Goal: Navigation & Orientation: Find specific page/section

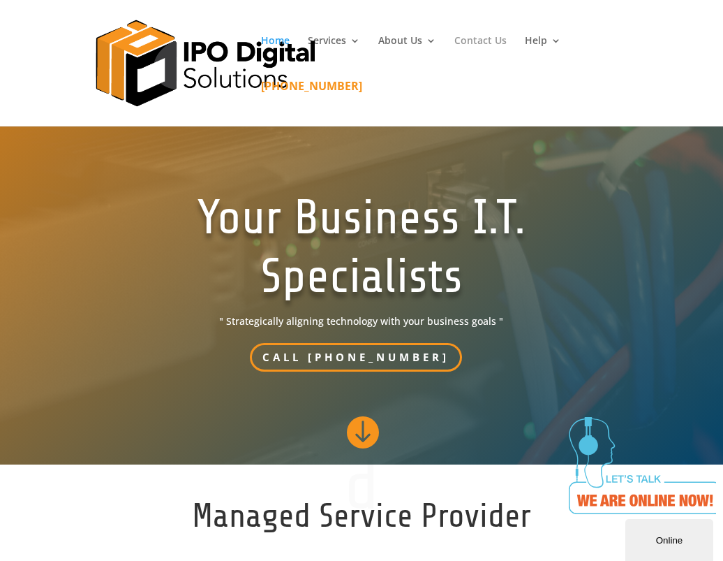
click at [495, 37] on link "Contact Us" at bounding box center [481, 58] width 52 height 45
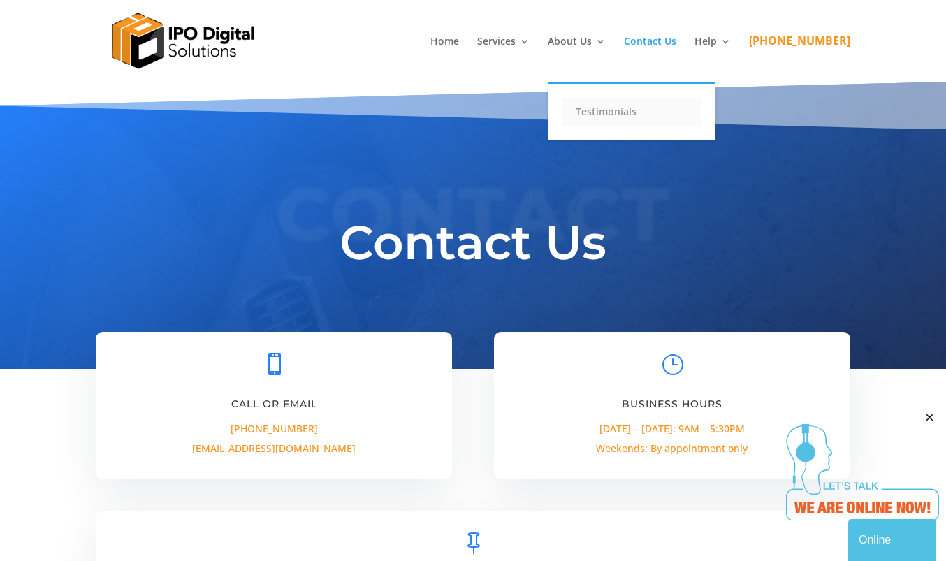
click at [624, 111] on link "Testimonials" at bounding box center [631, 112] width 140 height 28
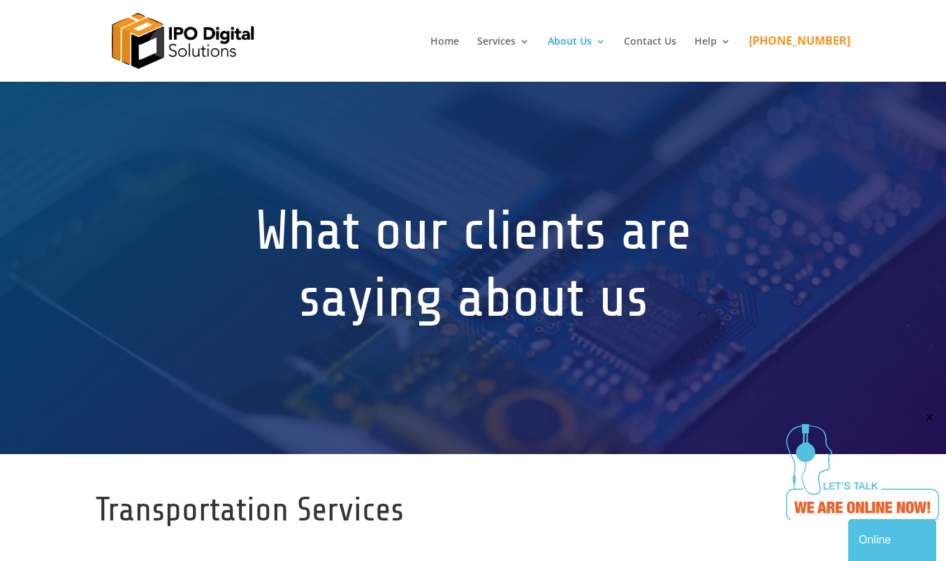
click at [186, 53] on img at bounding box center [182, 41] width 168 height 82
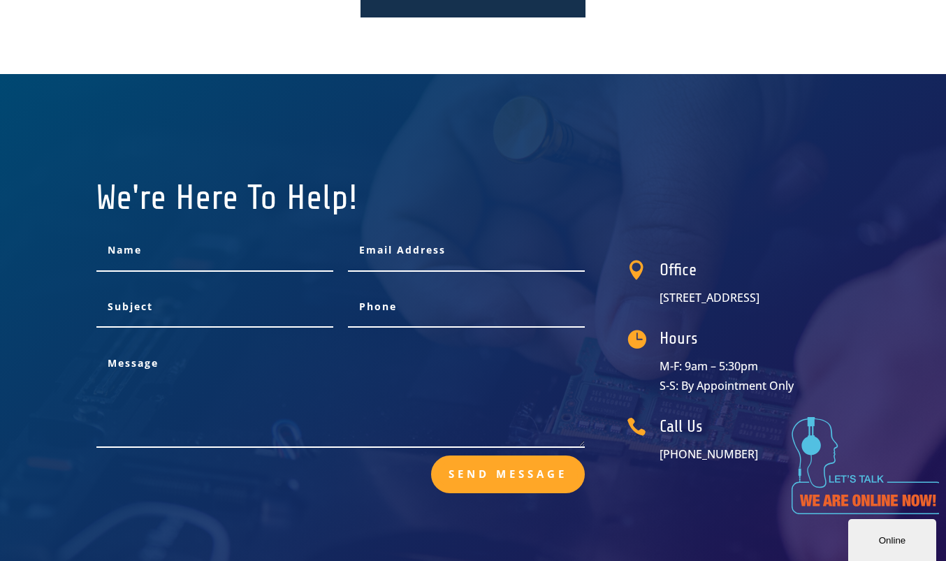
scroll to position [2337, 0]
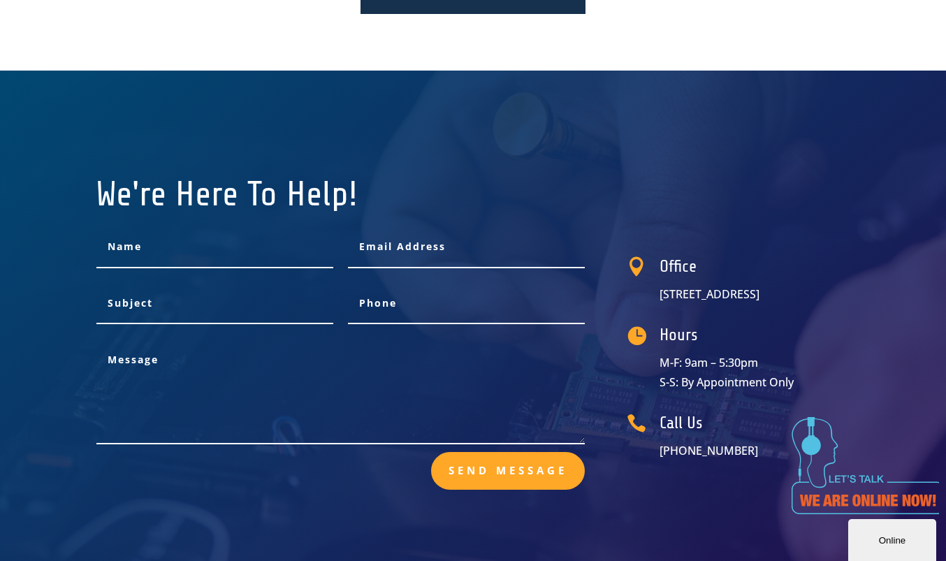
drag, startPoint x: 770, startPoint y: 89, endPoint x: 767, endPoint y: 162, distance: 72.7
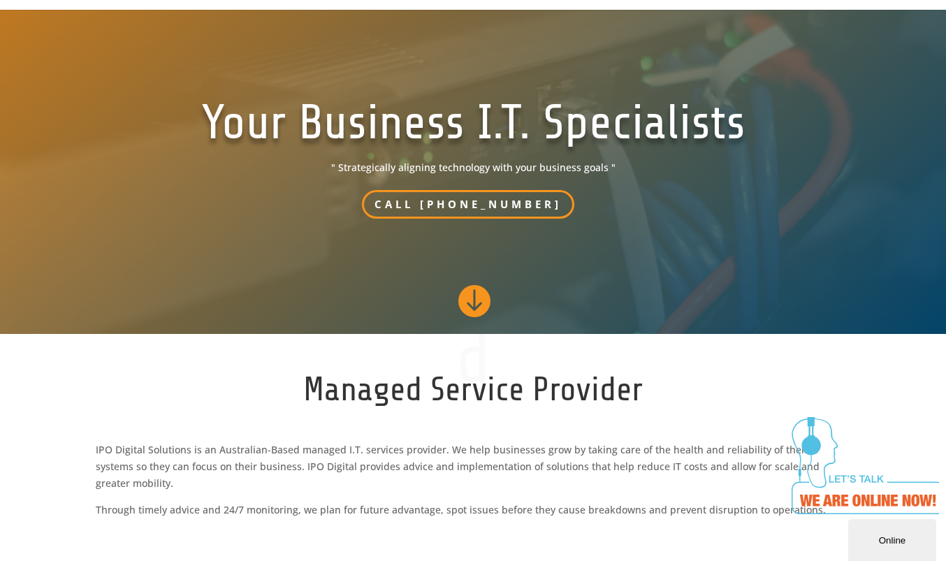
scroll to position [0, 0]
